Goal: Task Accomplishment & Management: Complete application form

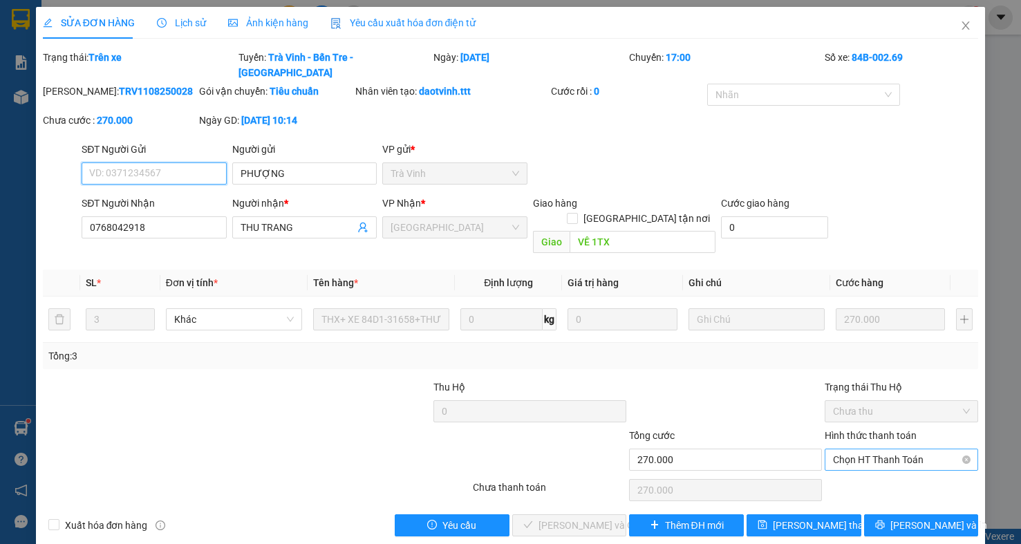
click at [847, 449] on span "Chọn HT Thanh Toán" at bounding box center [901, 459] width 137 height 21
click at [847, 448] on div "Tại văn phòng" at bounding box center [900, 458] width 153 height 22
type input "0"
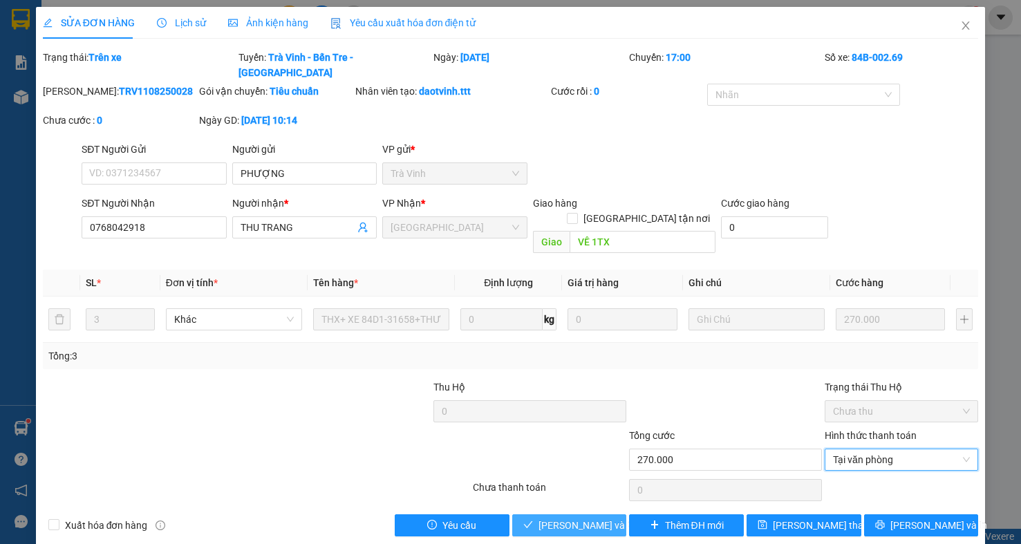
click at [590, 518] on span "[PERSON_NAME] và Giao hàng" at bounding box center [604, 525] width 133 height 15
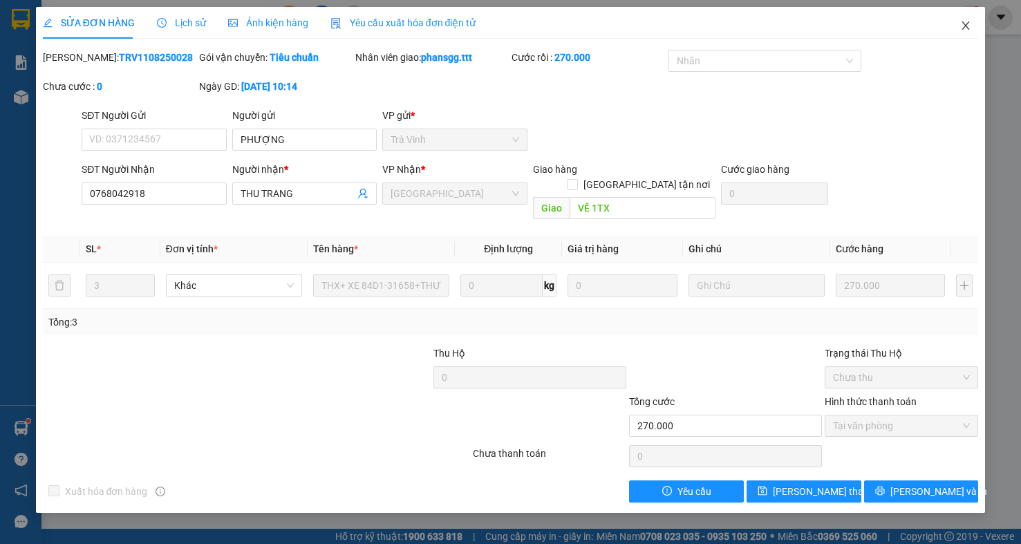
click at [965, 23] on icon "close" at bounding box center [965, 25] width 11 height 11
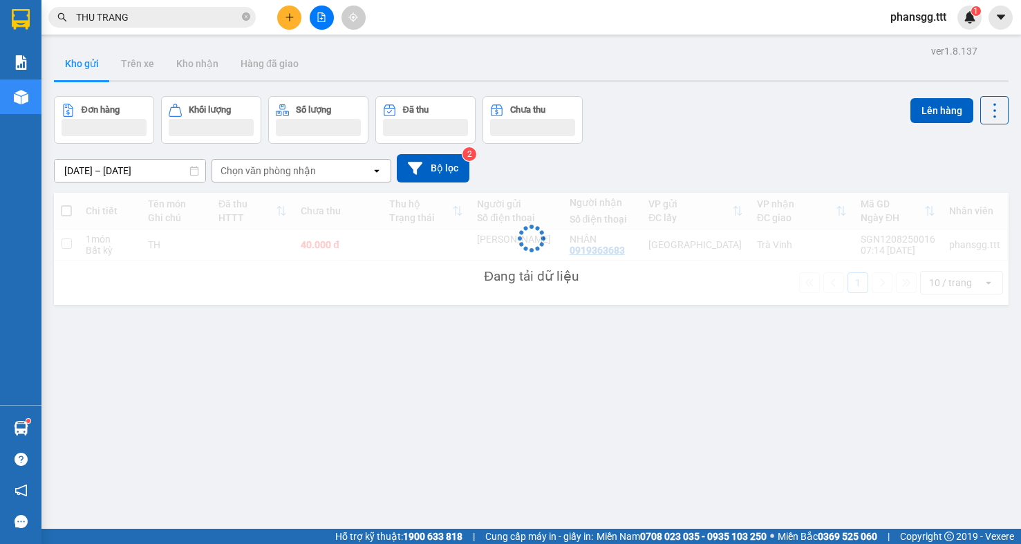
click at [194, 23] on input "THU TRANG" at bounding box center [157, 17] width 163 height 15
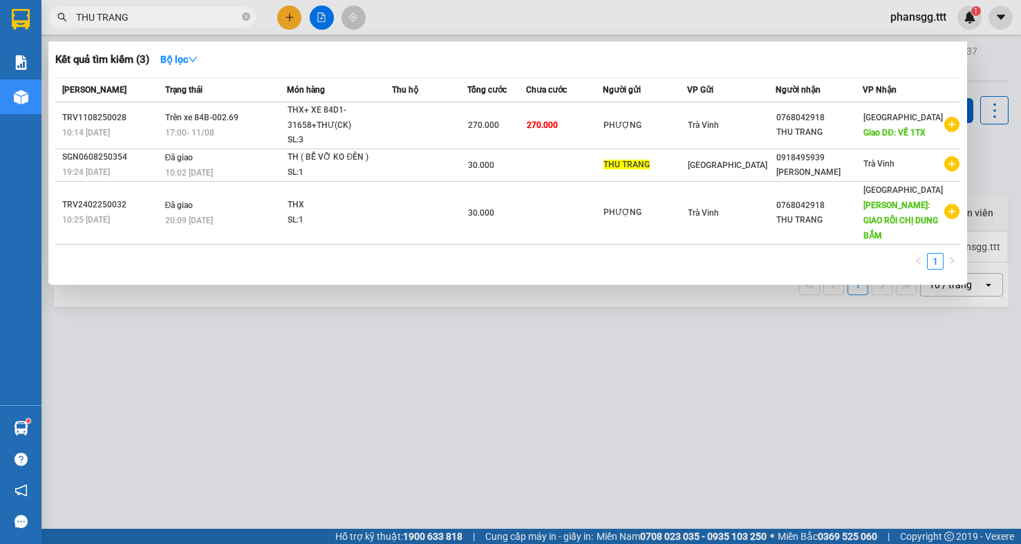
click at [194, 23] on input "THU TRANG" at bounding box center [157, 17] width 163 height 15
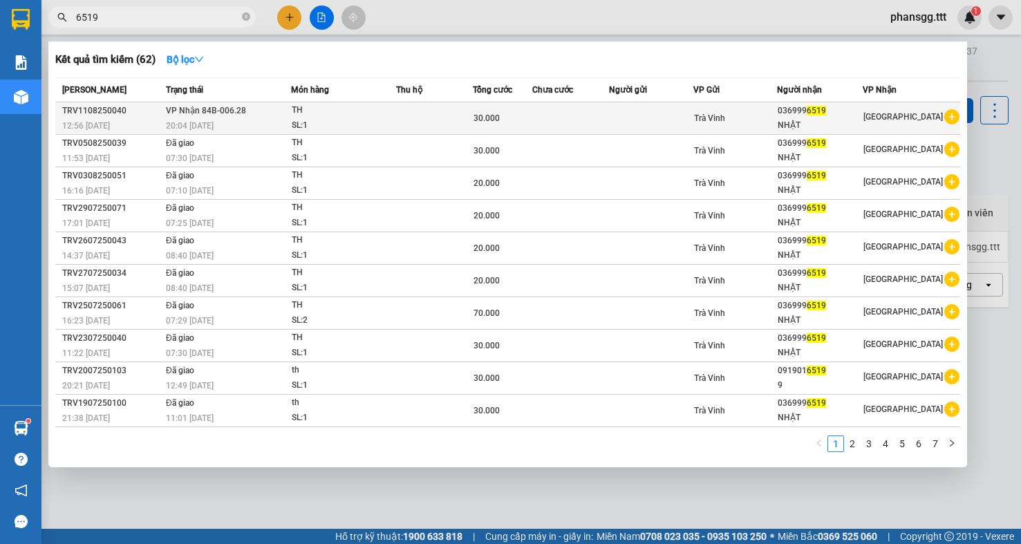
type input "6519"
click at [283, 122] on div "20:04 [DATE]" at bounding box center [228, 125] width 124 height 15
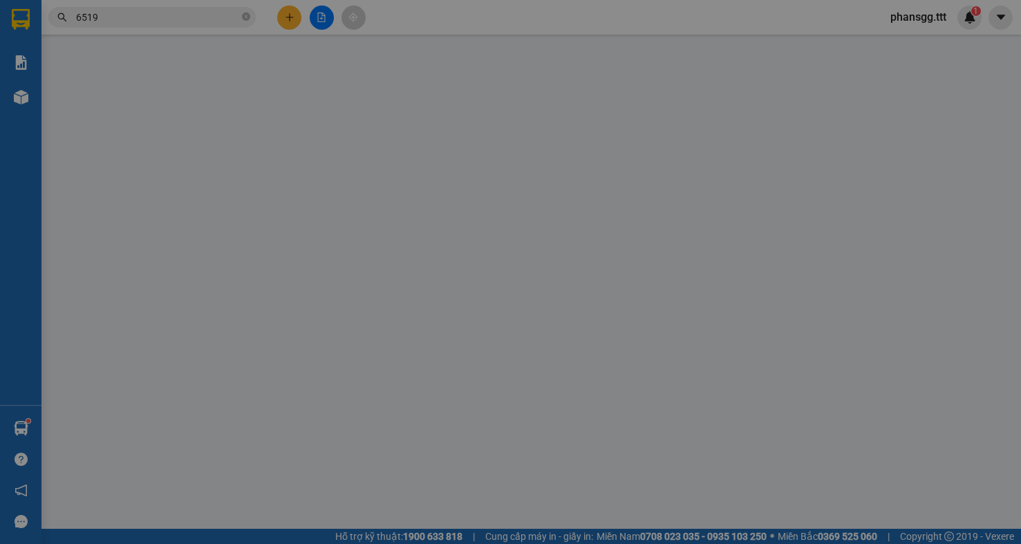
type input "0369996519"
type input "NHẬT"
type input "30.000"
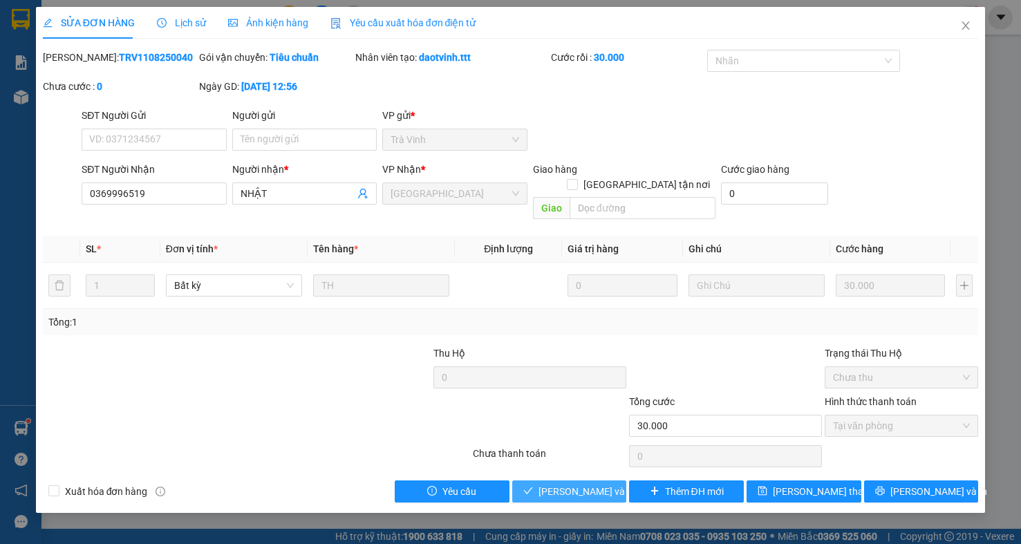
click at [578, 484] on span "[PERSON_NAME] và Giao hàng" at bounding box center [604, 491] width 133 height 15
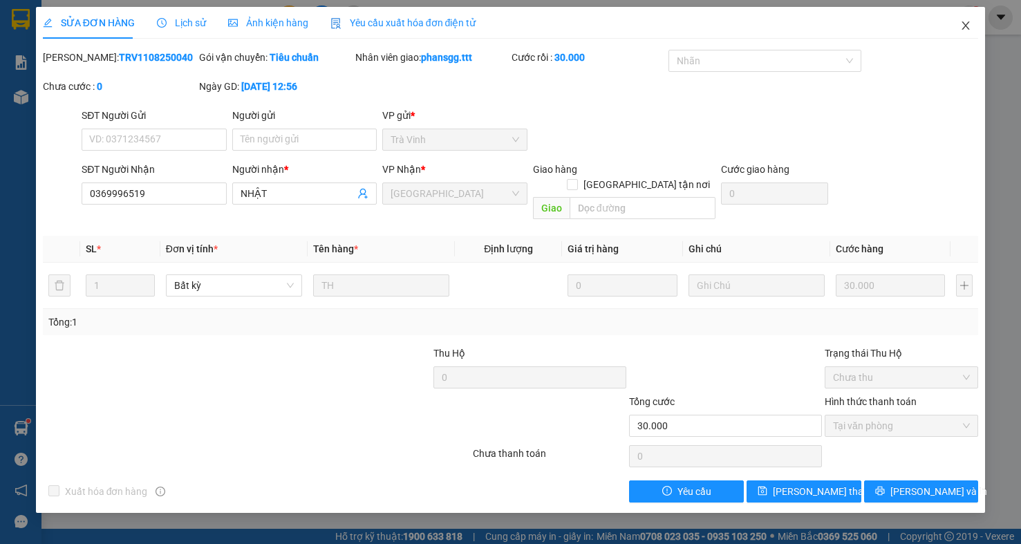
click at [968, 21] on icon "close" at bounding box center [965, 25] width 11 height 11
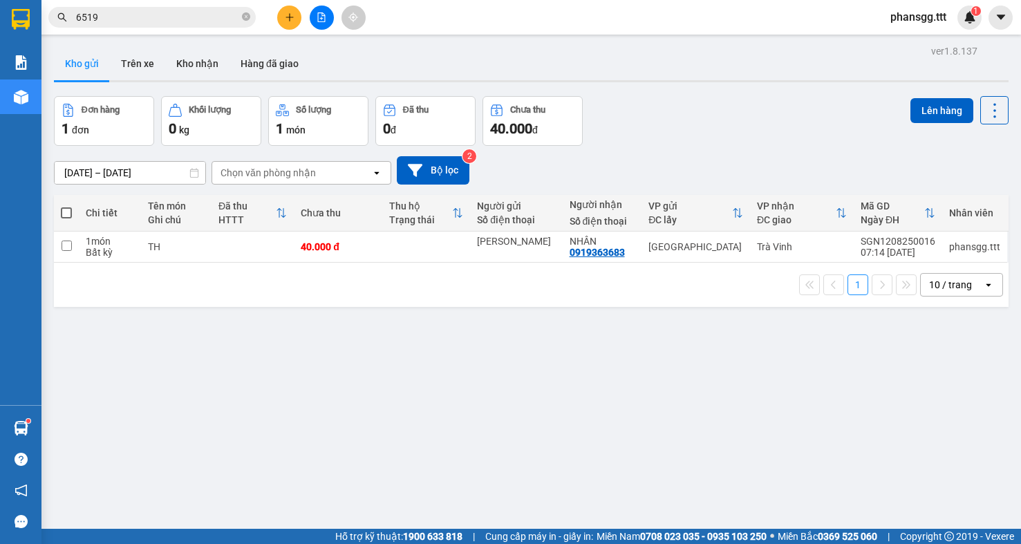
click at [106, 23] on input "6519" at bounding box center [157, 17] width 163 height 15
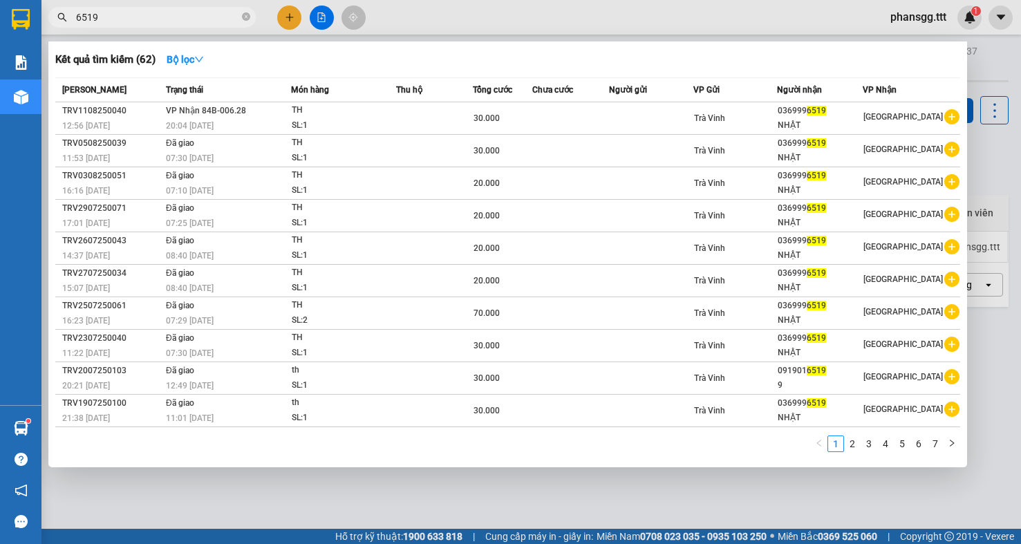
click at [106, 23] on input "6519" at bounding box center [157, 17] width 163 height 15
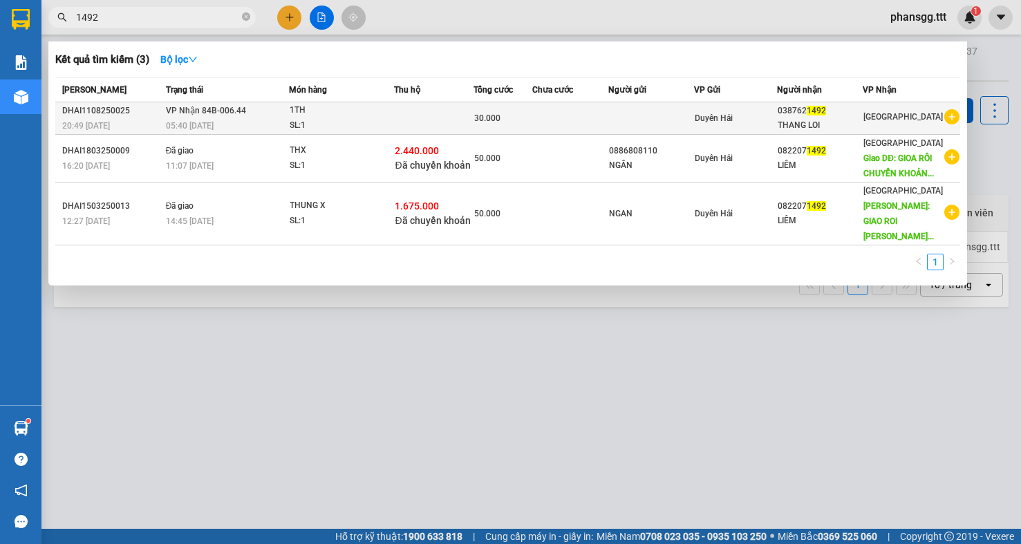
type input "1492"
click at [138, 111] on div "DHAI1108250025" at bounding box center [112, 111] width 100 height 15
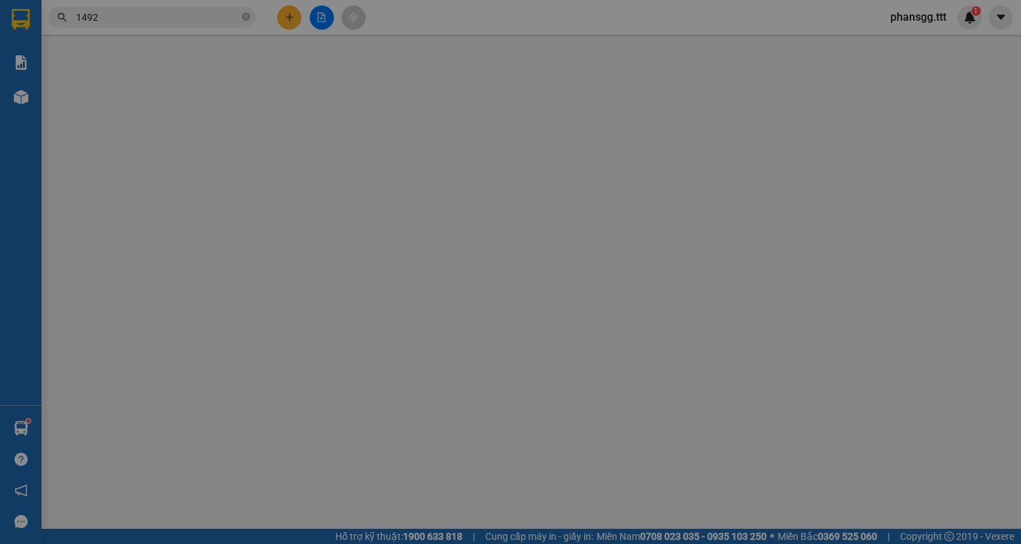
type input "0387621492"
type input "THANG LOI"
type input "30.000"
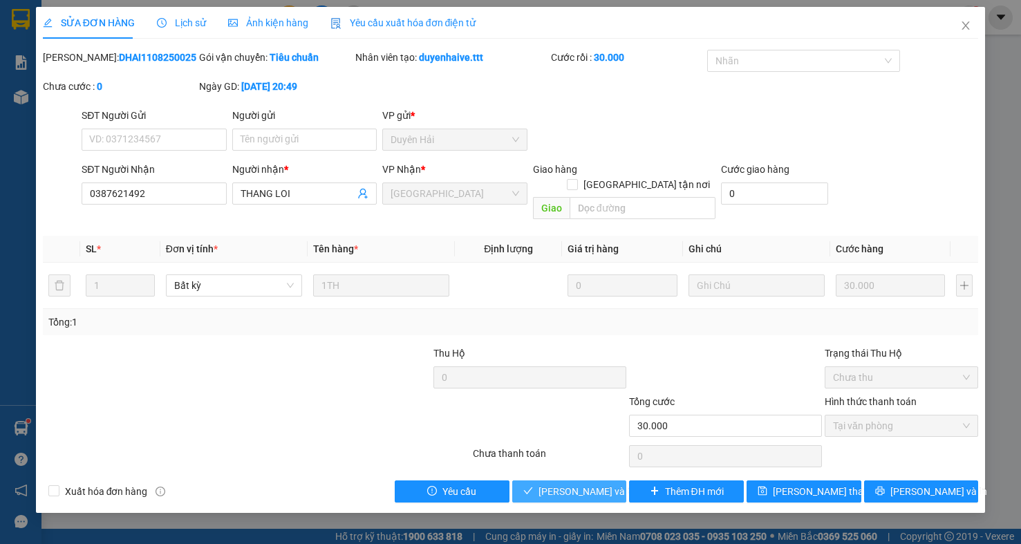
click at [585, 484] on span "[PERSON_NAME] và Giao hàng" at bounding box center [604, 491] width 133 height 15
